Goal: Transaction & Acquisition: Subscribe to service/newsletter

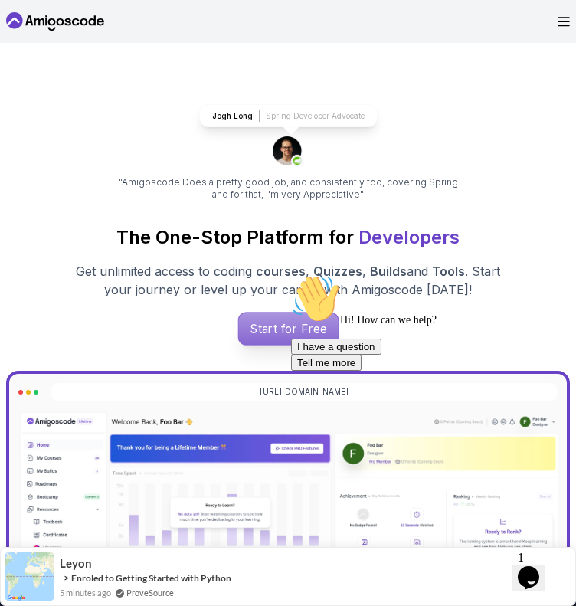
click at [281, 321] on p "Start for Free" at bounding box center [288, 328] width 100 height 32
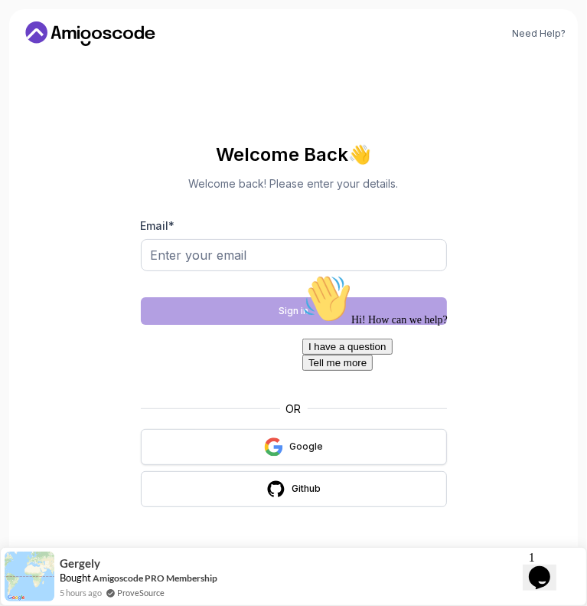
click at [285, 446] on button "Google" at bounding box center [294, 447] width 306 height 36
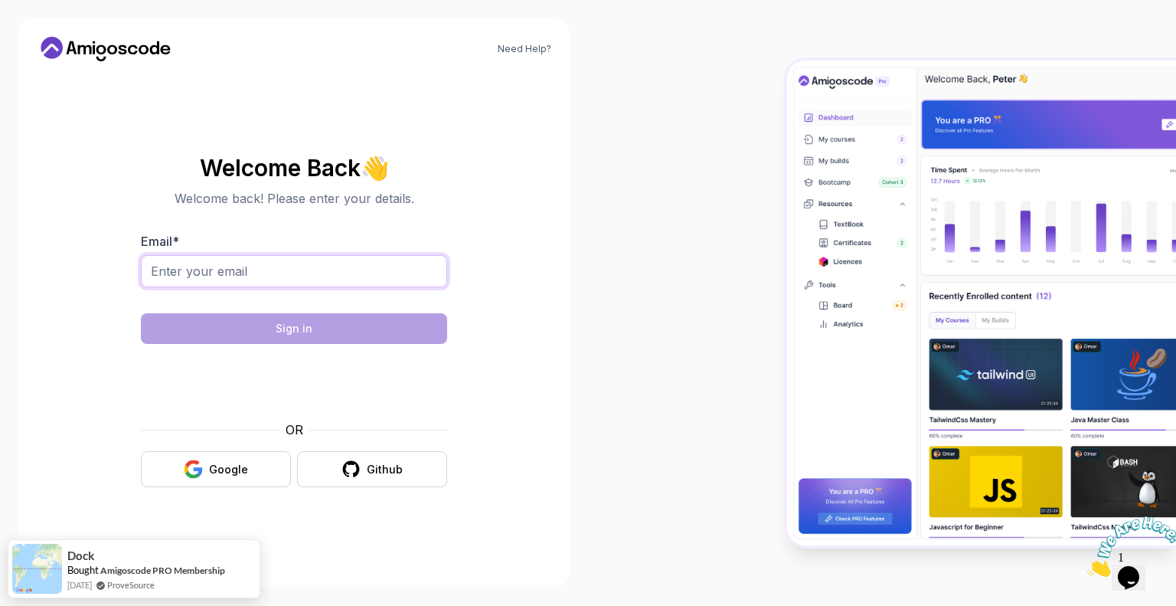
click at [282, 268] on input "Email *" at bounding box center [294, 271] width 306 height 32
type input "alexxchirita13@gmail.com"
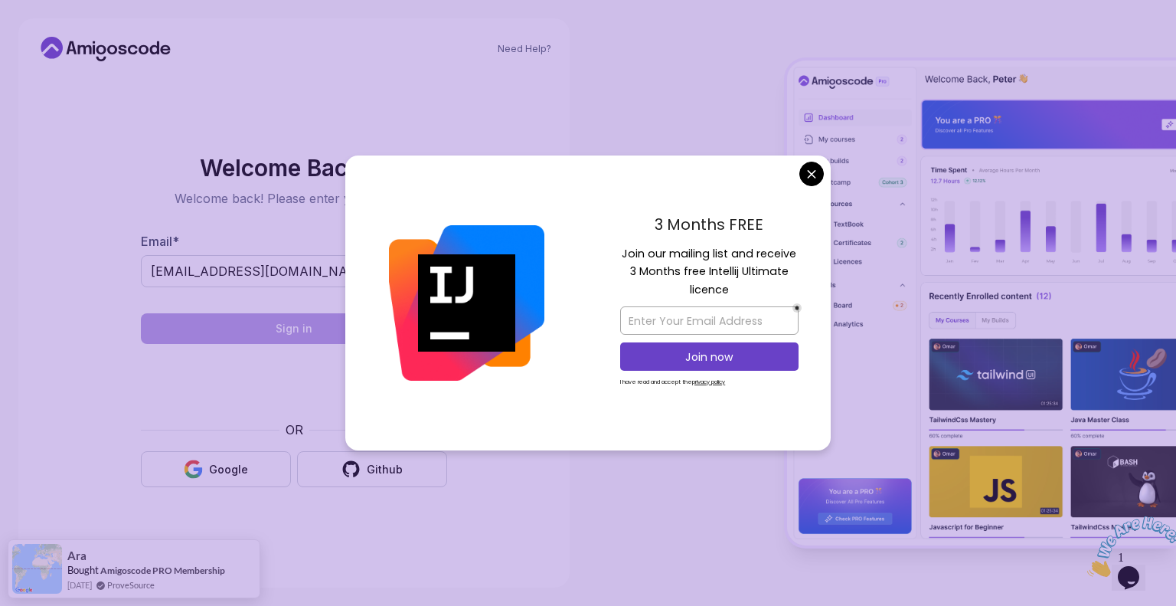
click at [808, 178] on body "Need Help? Welcome Back 👋 Welcome back! Please enter your details. Email * alex…" at bounding box center [588, 303] width 1176 height 606
